Goal: Use online tool/utility: Utilize a website feature to perform a specific function

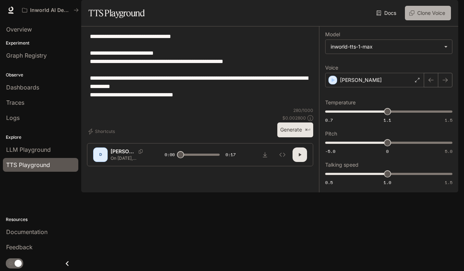
click at [427, 20] on button "Clone Voice" at bounding box center [428, 13] width 46 height 14
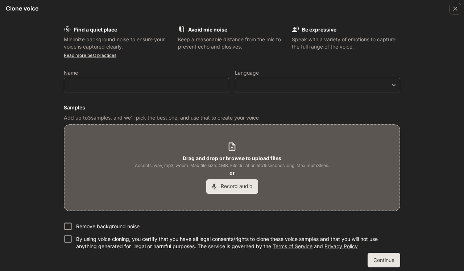
click at [211, 184] on icon "button" at bounding box center [214, 186] width 7 height 7
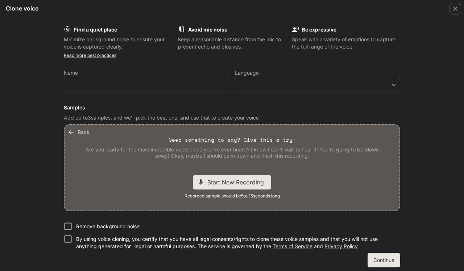
click at [77, 134] on button "Back" at bounding box center [79, 132] width 26 height 14
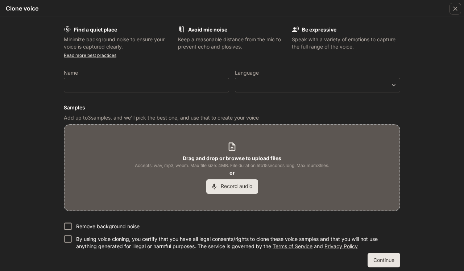
click at [235, 165] on span "Accepts: wav, mp3, webm. Max file size: 4MB. File duration 5 to 15 seconds long…" at bounding box center [232, 165] width 194 height 7
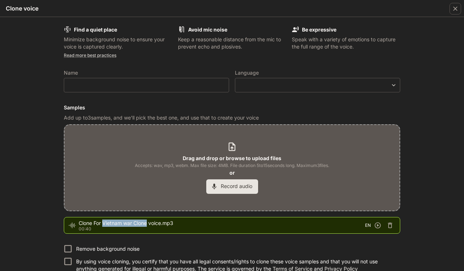
drag, startPoint x: 102, startPoint y: 221, endPoint x: 146, endPoint y: 222, distance: 44.2
click at [146, 222] on span "Clone For Vietnam war Clone voice.mp3" at bounding box center [222, 223] width 286 height 7
copy span "Vietnam war Clone"
click at [99, 80] on div "​" at bounding box center [146, 85] width 165 height 14
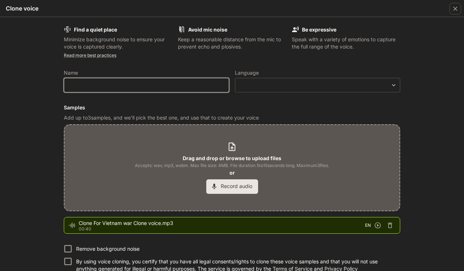
paste input "**********"
type input "**********"
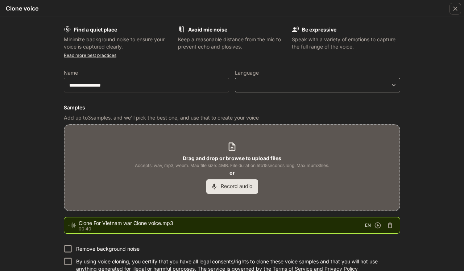
click at [296, 84] on body "**********" at bounding box center [232, 135] width 464 height 271
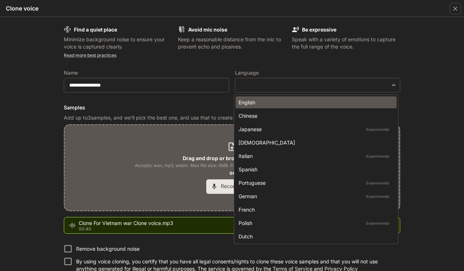
click at [283, 104] on div "English" at bounding box center [314, 103] width 152 height 8
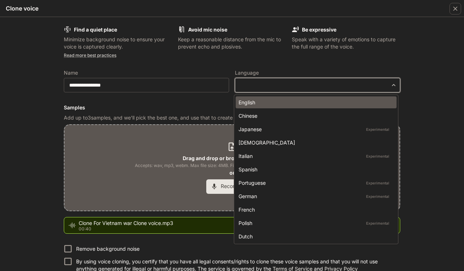
type input "*****"
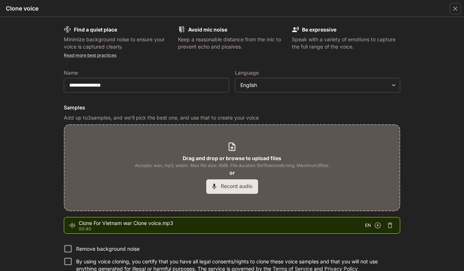
click at [387, 130] on div "Drag and drop or browse to upload files Accepts: wav, mp3, webm. Max file size:…" at bounding box center [231, 168] width 335 height 86
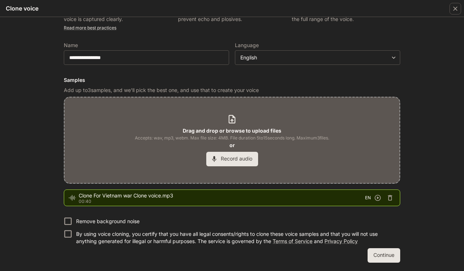
scroll to position [27, 0]
click at [376, 258] on button "Continue" at bounding box center [383, 256] width 33 height 14
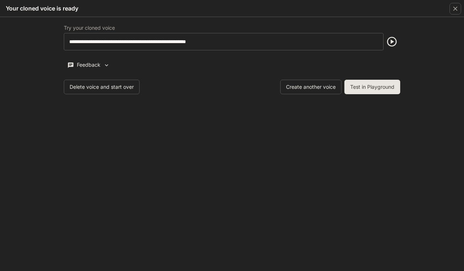
scroll to position [0, 0]
click at [389, 41] on icon "button" at bounding box center [392, 42] width 12 height 12
click at [388, 86] on button "Test in Playground" at bounding box center [372, 87] width 56 height 14
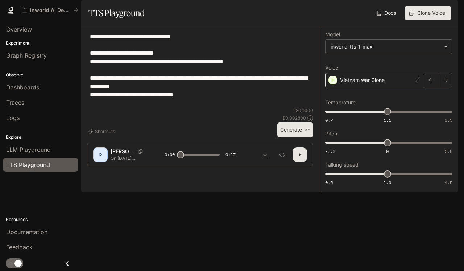
click at [381, 84] on p "Vietnam war Clone" at bounding box center [362, 79] width 45 height 7
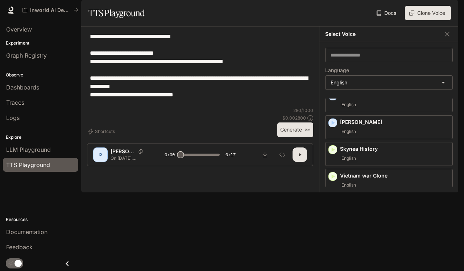
scroll to position [79, 0]
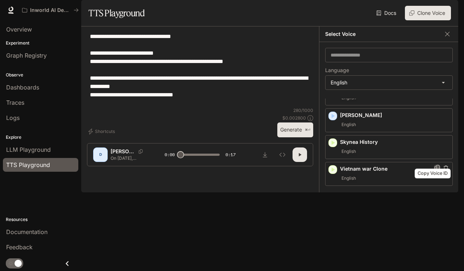
click at [434, 171] on icon "Copy Voice ID" at bounding box center [436, 168] width 5 height 6
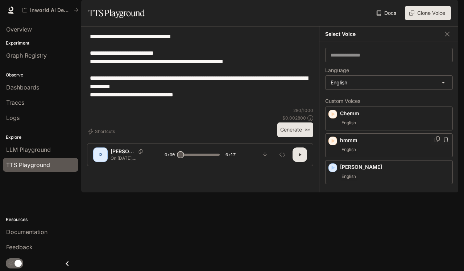
scroll to position [1, 0]
click at [295, 137] on button "Generate ⌘⏎" at bounding box center [295, 129] width 36 height 15
click at [300, 156] on icon "button" at bounding box center [300, 154] width 3 height 3
click at [300, 158] on icon "button" at bounding box center [300, 155] width 6 height 6
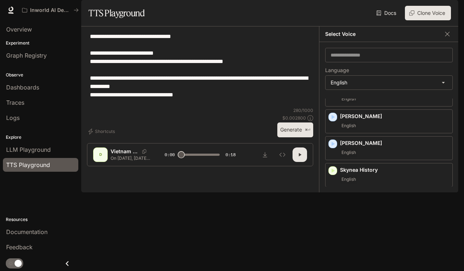
scroll to position [53, 0]
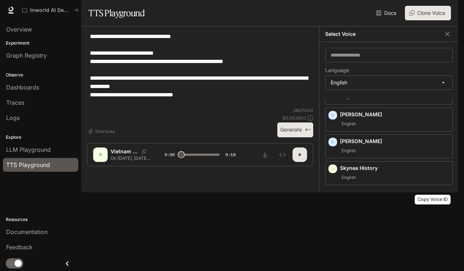
click at [433, 197] on icon "Copy Voice ID" at bounding box center [436, 194] width 7 height 6
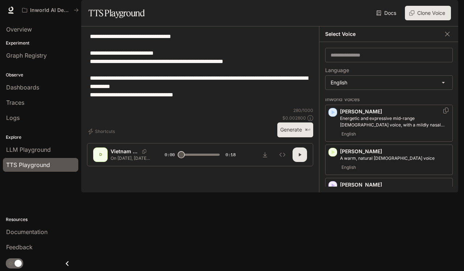
scroll to position [180, 0]
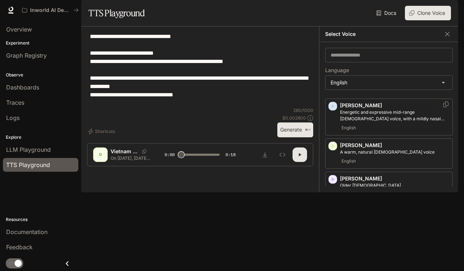
click at [333, 110] on icon "button" at bounding box center [332, 106] width 7 height 7
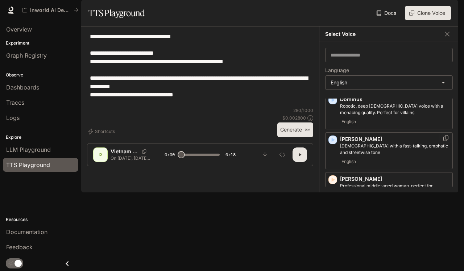
scroll to position [372, 0]
click at [333, 183] on icon "button" at bounding box center [332, 179] width 7 height 7
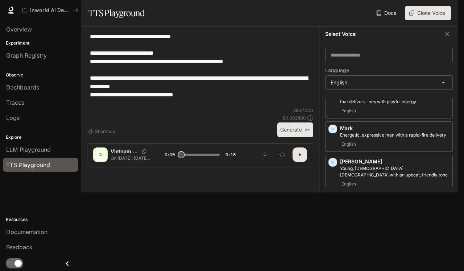
scroll to position [543, 0]
click at [333, 165] on icon "button" at bounding box center [332, 161] width 7 height 7
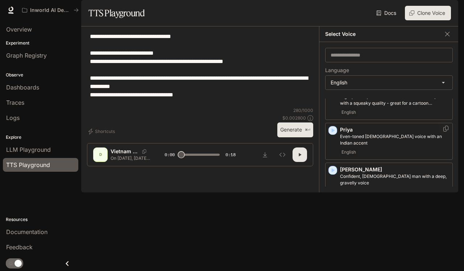
scroll to position [663, 0]
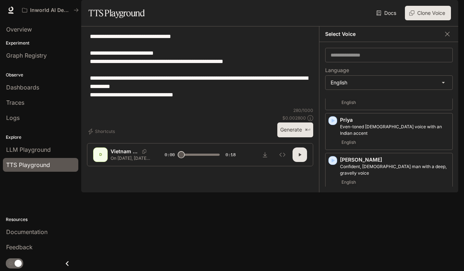
click at [332, 203] on icon "button" at bounding box center [332, 200] width 7 height 7
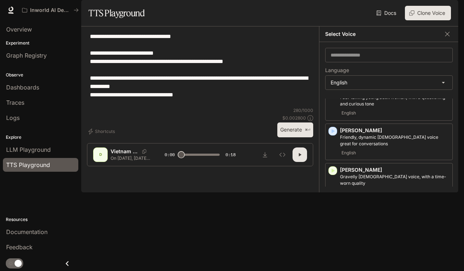
scroll to position [772, 0]
click at [333, 249] on icon "button" at bounding box center [333, 251] width 3 height 4
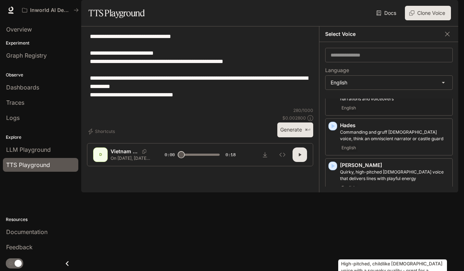
scroll to position [459, 0]
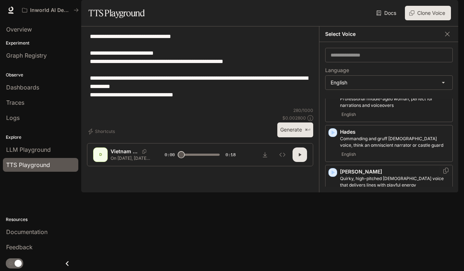
click at [331, 176] on icon "button" at bounding box center [332, 172] width 7 height 7
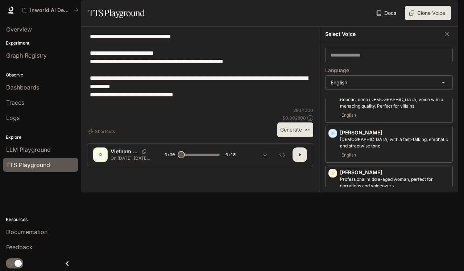
scroll to position [379, 0]
click at [333, 175] on icon "button" at bounding box center [333, 172] width 3 height 4
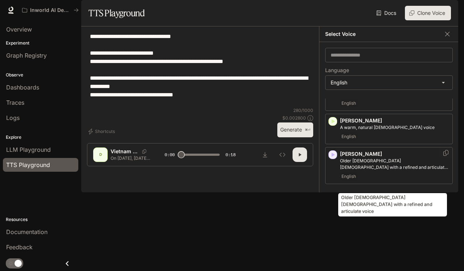
scroll to position [0, 0]
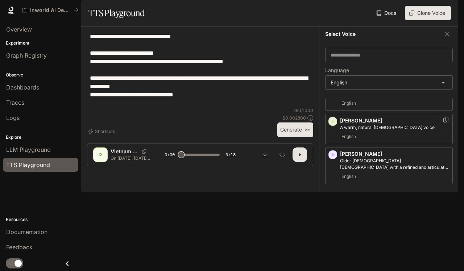
click at [334, 125] on icon "button" at bounding box center [332, 121] width 7 height 7
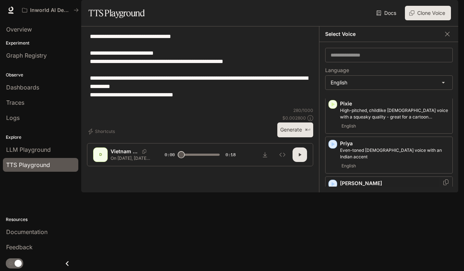
scroll to position [638, 0]
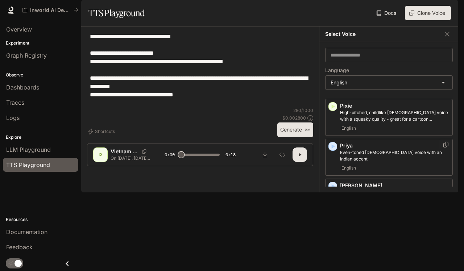
click at [330, 150] on icon "button" at bounding box center [332, 146] width 7 height 7
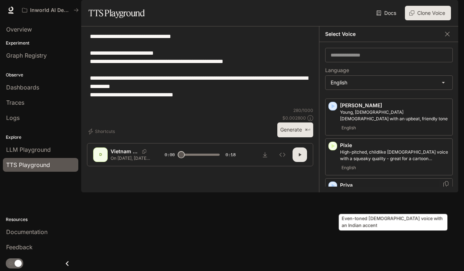
scroll to position [599, 0]
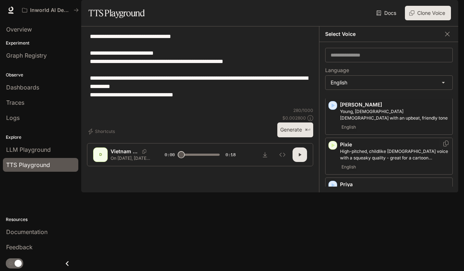
click at [332, 147] on icon "button" at bounding box center [333, 145] width 3 height 4
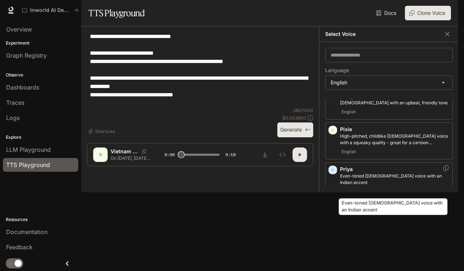
click at [353, 186] on p "Even-toned [DEMOGRAPHIC_DATA] voice with an Indian accent" at bounding box center [394, 179] width 109 height 13
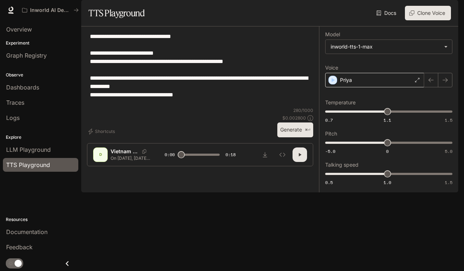
click at [366, 87] on div "Priya" at bounding box center [374, 80] width 99 height 14
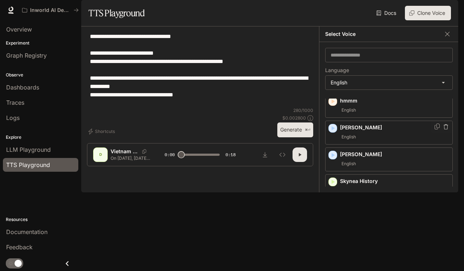
scroll to position [41, 0]
click at [332, 183] on icon "button" at bounding box center [333, 181] width 3 height 4
type input "***"
